Goal: Information Seeking & Learning: Understand process/instructions

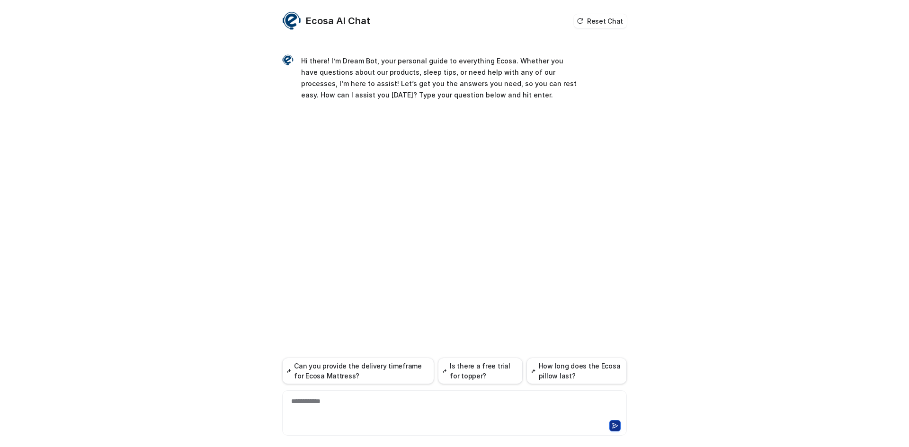
click at [344, 397] on div "**********" at bounding box center [454, 408] width 340 height 22
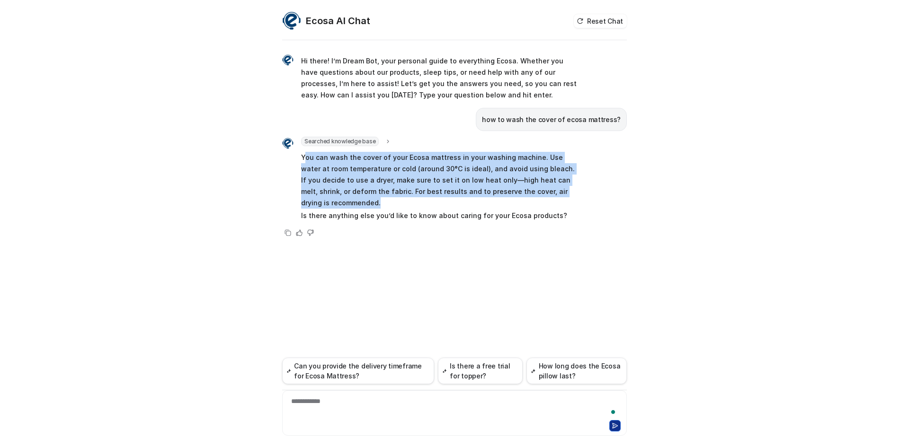
drag, startPoint x: 304, startPoint y: 159, endPoint x: 368, endPoint y: 207, distance: 80.5
click at [368, 207] on p "You can wash the cover of your Ecosa mattress in your washing machine. Use wate…" at bounding box center [439, 180] width 277 height 57
click at [367, 205] on p "You can wash the cover of your Ecosa mattress in your washing machine. Use wate…" at bounding box center [439, 180] width 277 height 57
drag, startPoint x: 360, startPoint y: 205, endPoint x: 304, endPoint y: 162, distance: 71.2
click at [304, 162] on p "You can wash the cover of your Ecosa mattress in your washing machine. Use wate…" at bounding box center [439, 180] width 277 height 57
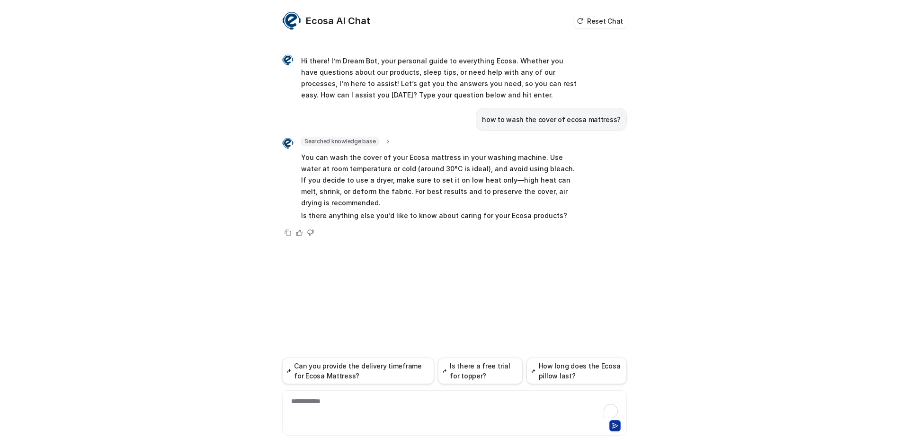
click at [555, 115] on p "how to wash the cover of ecosa mattress?" at bounding box center [551, 119] width 139 height 11
copy span "how to wash the cover of ecosa mattress?"
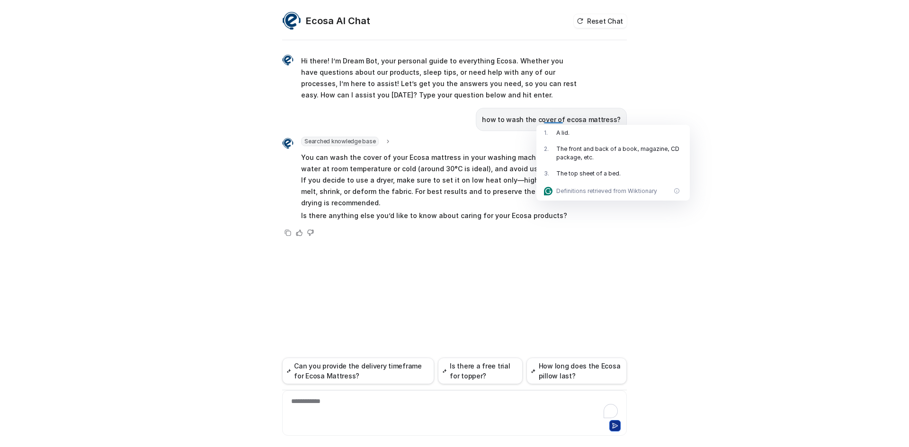
click at [347, 390] on div "**********" at bounding box center [454, 413] width 345 height 46
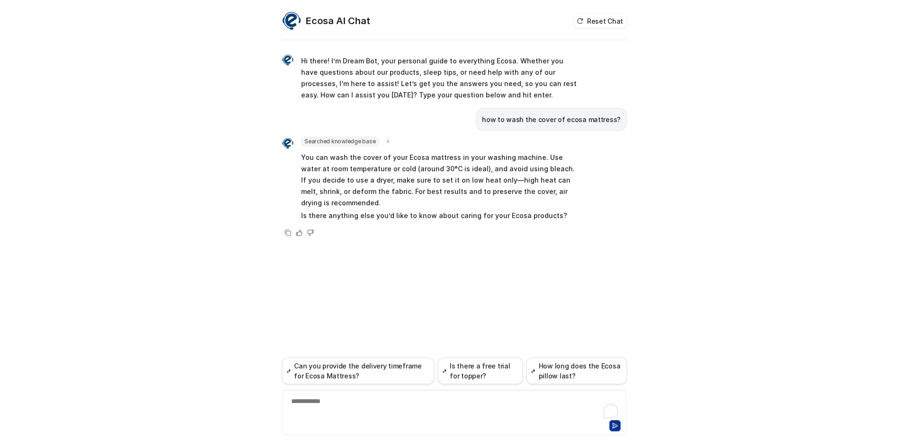
click at [344, 398] on div "**********" at bounding box center [454, 408] width 340 height 22
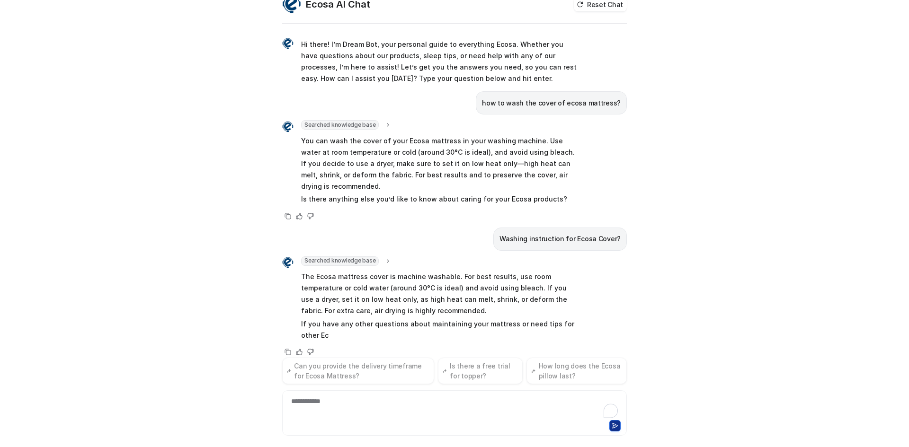
scroll to position [28, 0]
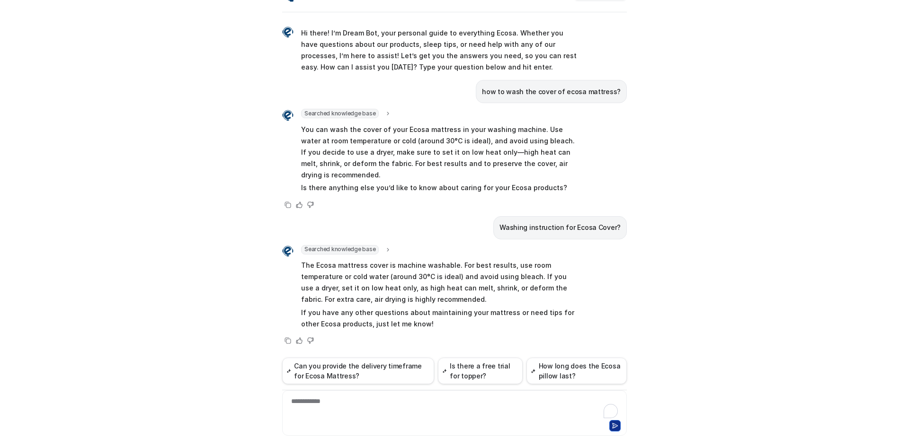
click at [392, 403] on div "**********" at bounding box center [454, 408] width 340 height 22
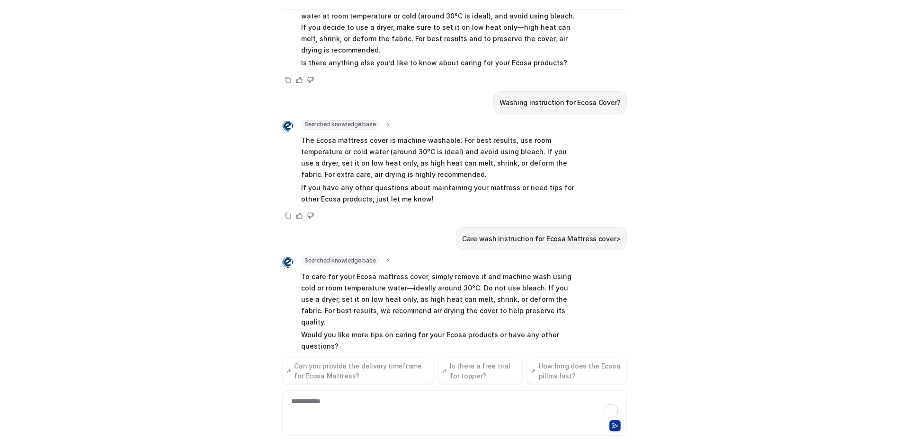
scroll to position [133, 0]
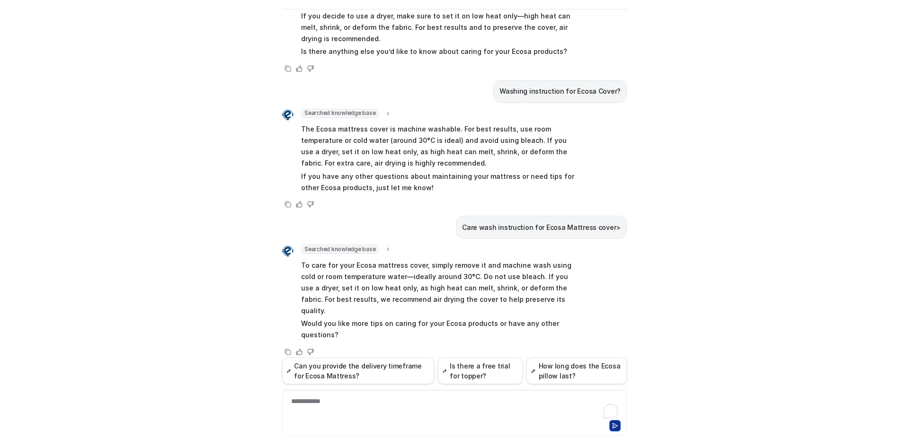
click at [515, 234] on div "Care wash instruction for Ecosa Mattress cover>" at bounding box center [541, 227] width 171 height 23
click at [519, 231] on p "Care wash instruction for Ecosa Mattress cover>" at bounding box center [541, 227] width 159 height 11
click at [521, 229] on p "Care wash instruction for Ecosa Mattress cover>" at bounding box center [541, 227] width 159 height 11
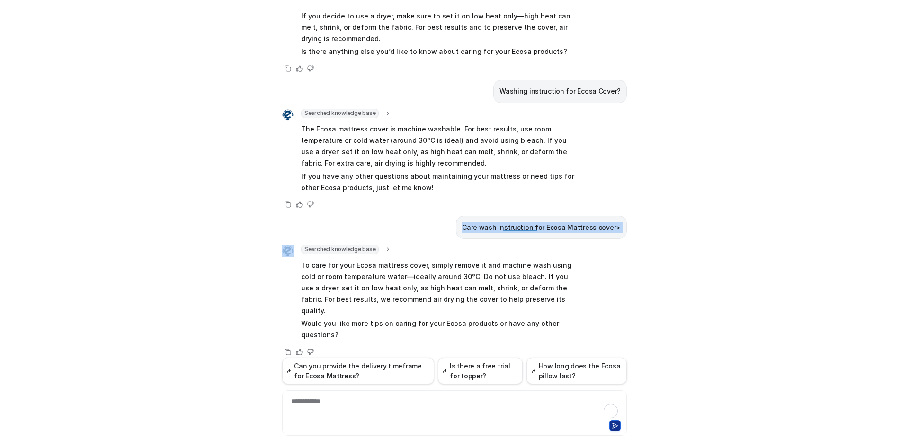
click at [521, 229] on p "Care wash instruction for Ecosa Mattress cover>" at bounding box center [541, 227] width 159 height 11
copy span "Care wash instruction for Ecosa Mattress cover>"
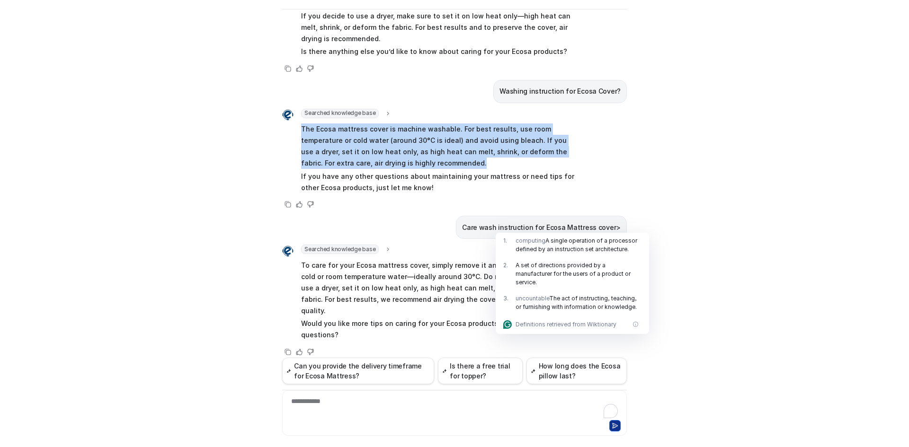
drag, startPoint x: 296, startPoint y: 131, endPoint x: 441, endPoint y: 161, distance: 148.4
click at [441, 161] on div "Searched knowledge base search_queries : [ "Ecosa mattress cover washing instru…" at bounding box center [430, 152] width 296 height 87
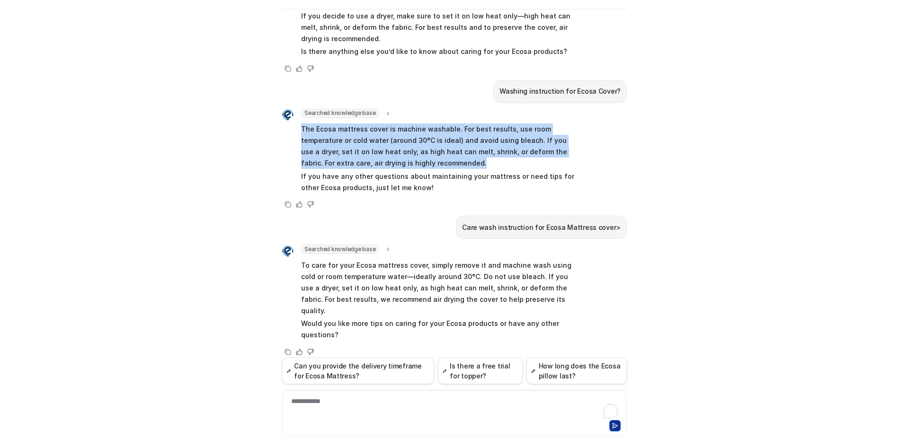
copy p "The Ecosa mattress cover is machine washable. For best results, use room temper…"
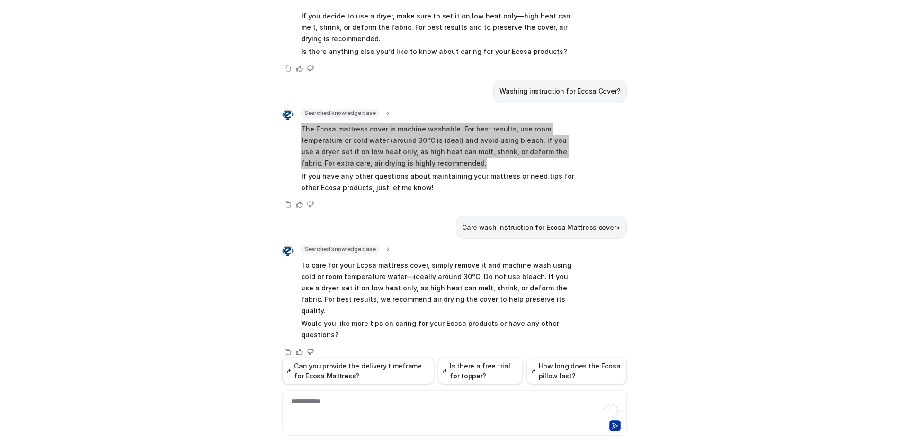
scroll to position [31, 0]
